Goal: Task Accomplishment & Management: Use online tool/utility

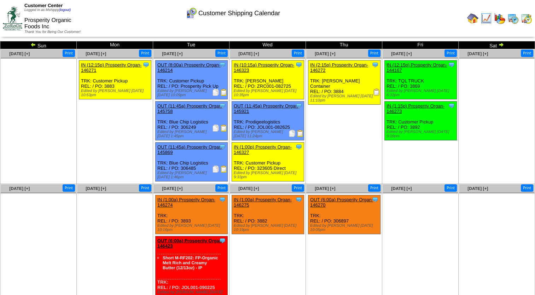
click at [300, 125] on div "Clone Item OUT (11:45a) Prosperity Organ-145921 Prosperity Organic Foods Inc Sc…" at bounding box center [268, 121] width 72 height 39
click at [300, 130] on img at bounding box center [300, 133] width 7 height 7
